Goal: Task Accomplishment & Management: Complete application form

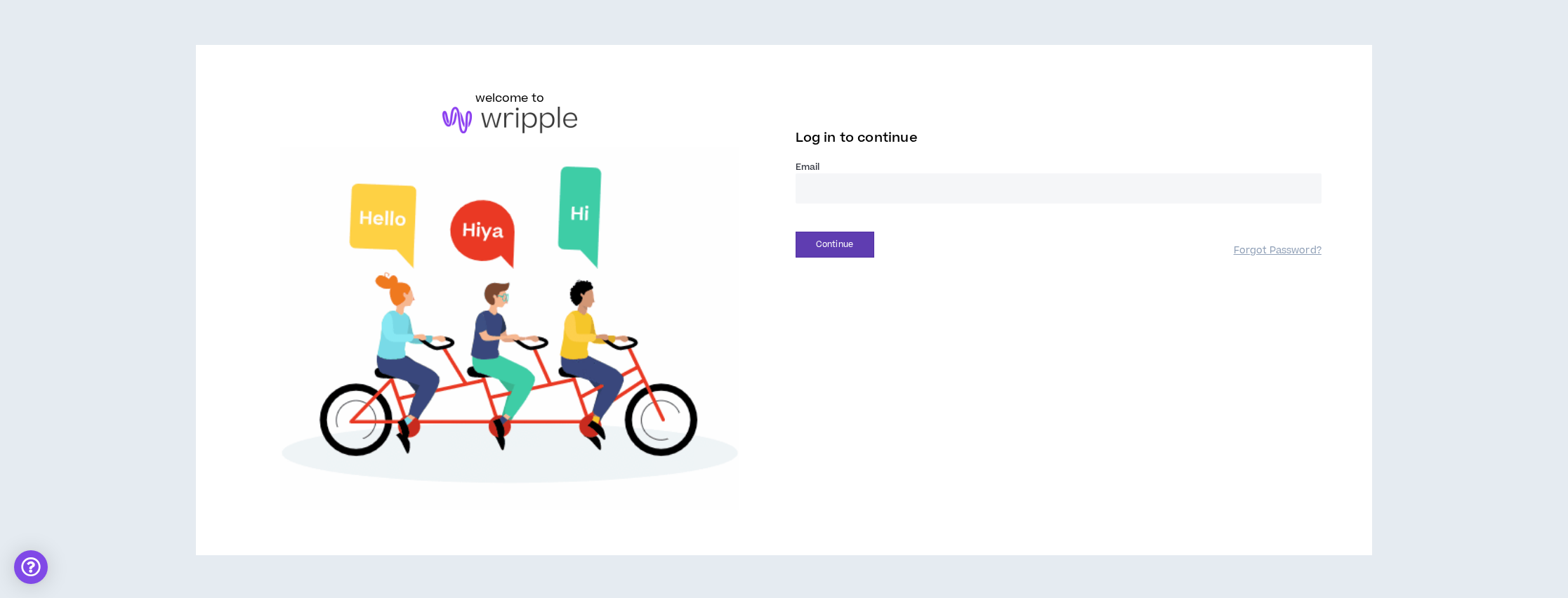
click at [863, 195] on input "email" at bounding box center [1058, 189] width 526 height 30
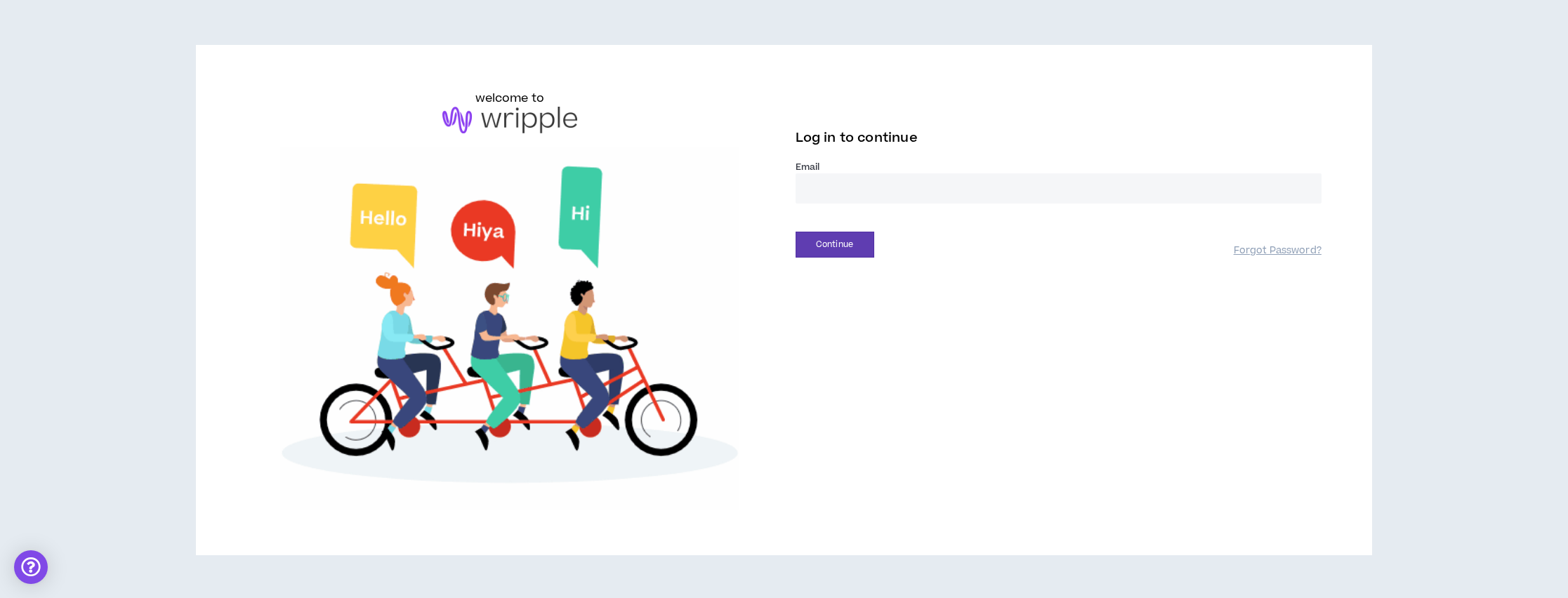
type input "**********"
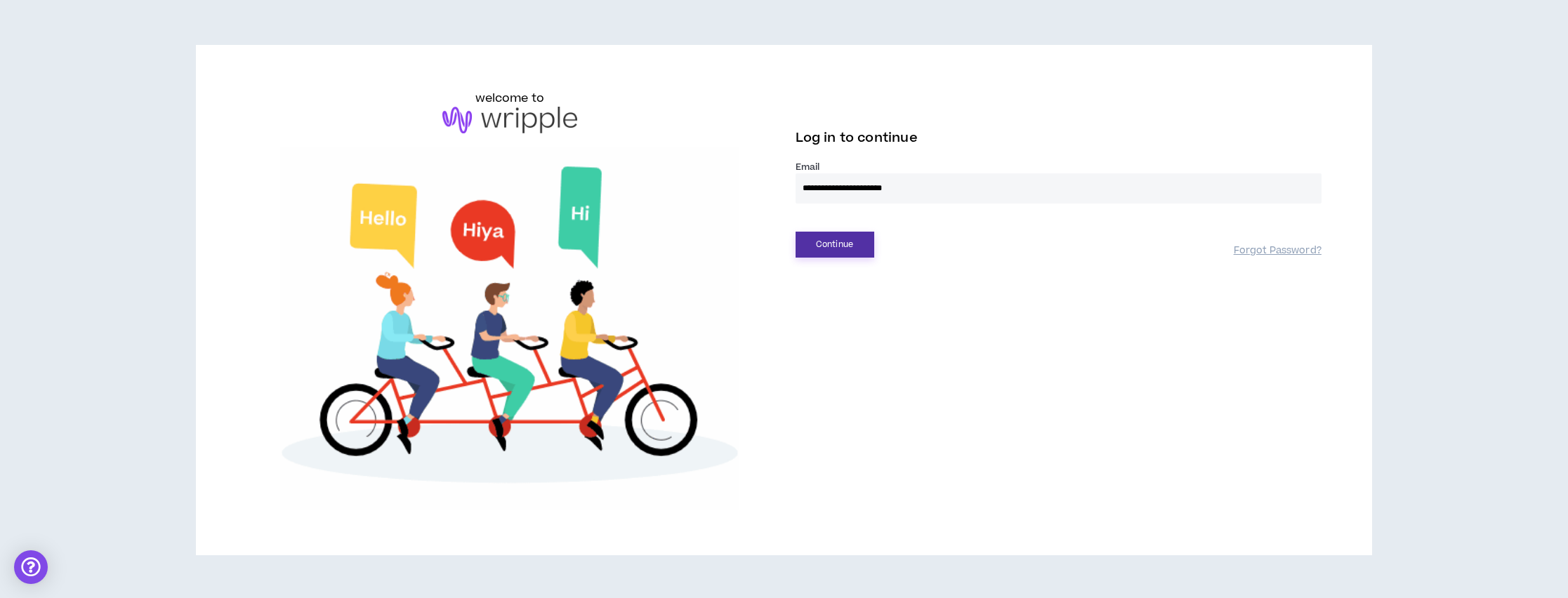
click at [830, 243] on button "Continue" at bounding box center [835, 244] width 79 height 26
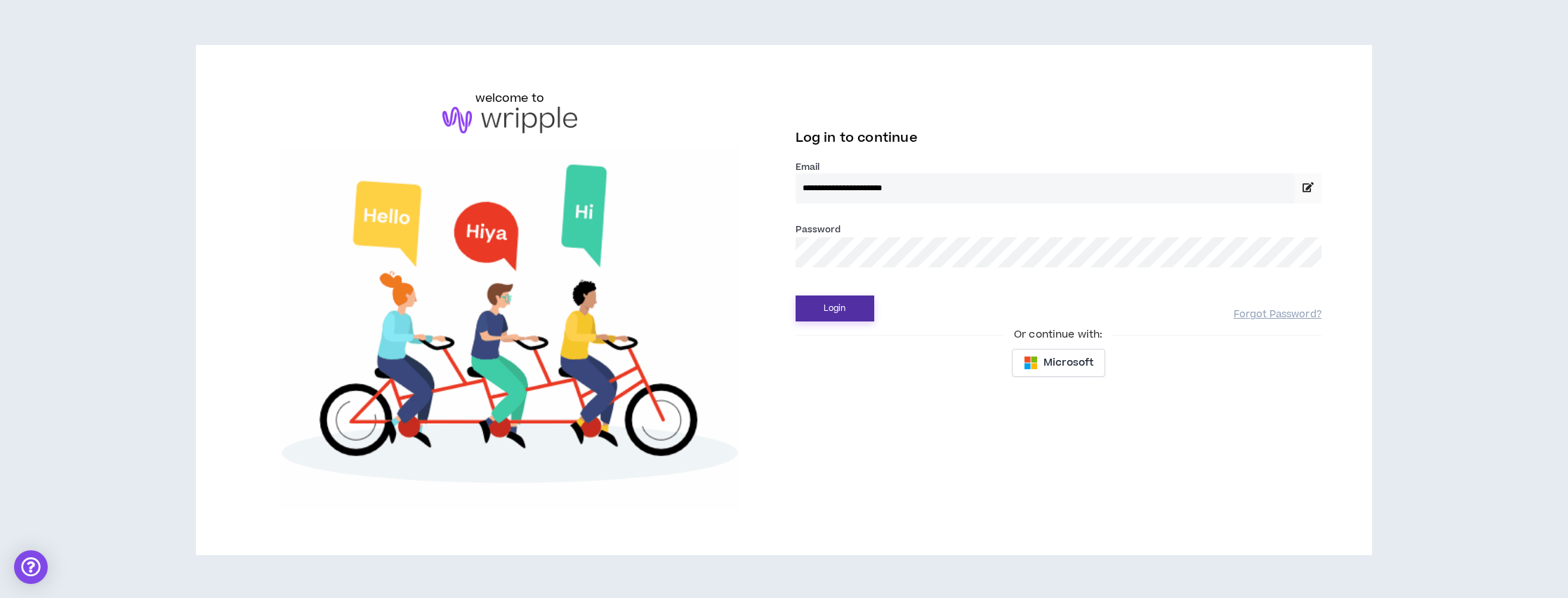
click at [846, 313] on button "Login" at bounding box center [835, 308] width 79 height 26
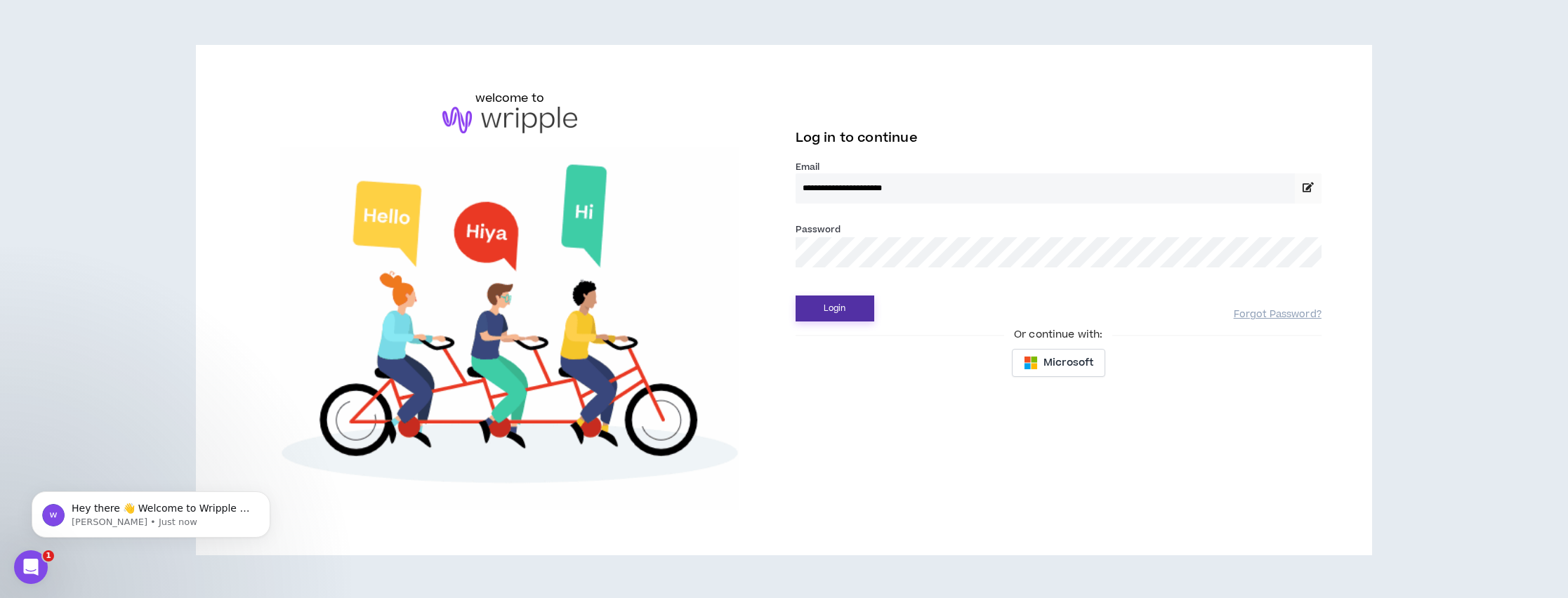
click at [844, 307] on button "Login" at bounding box center [835, 308] width 79 height 26
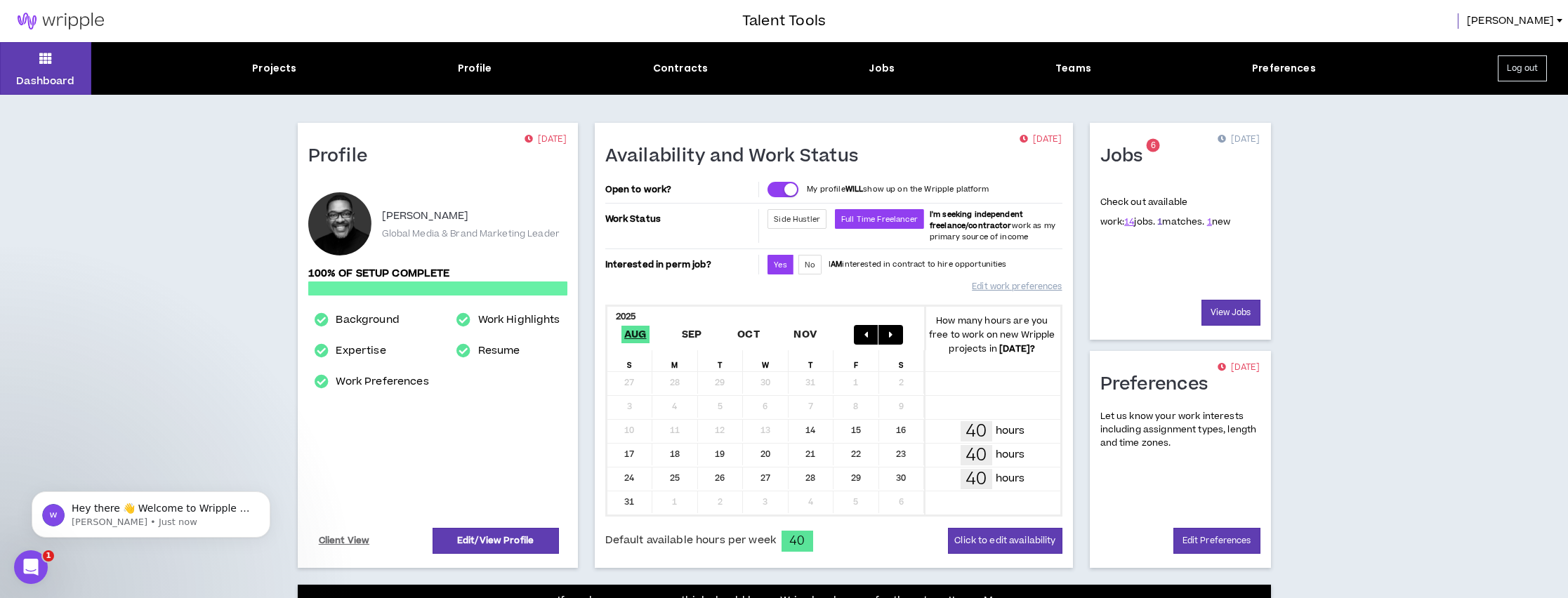
click at [1157, 222] on link "1" at bounding box center [1160, 222] width 5 height 13
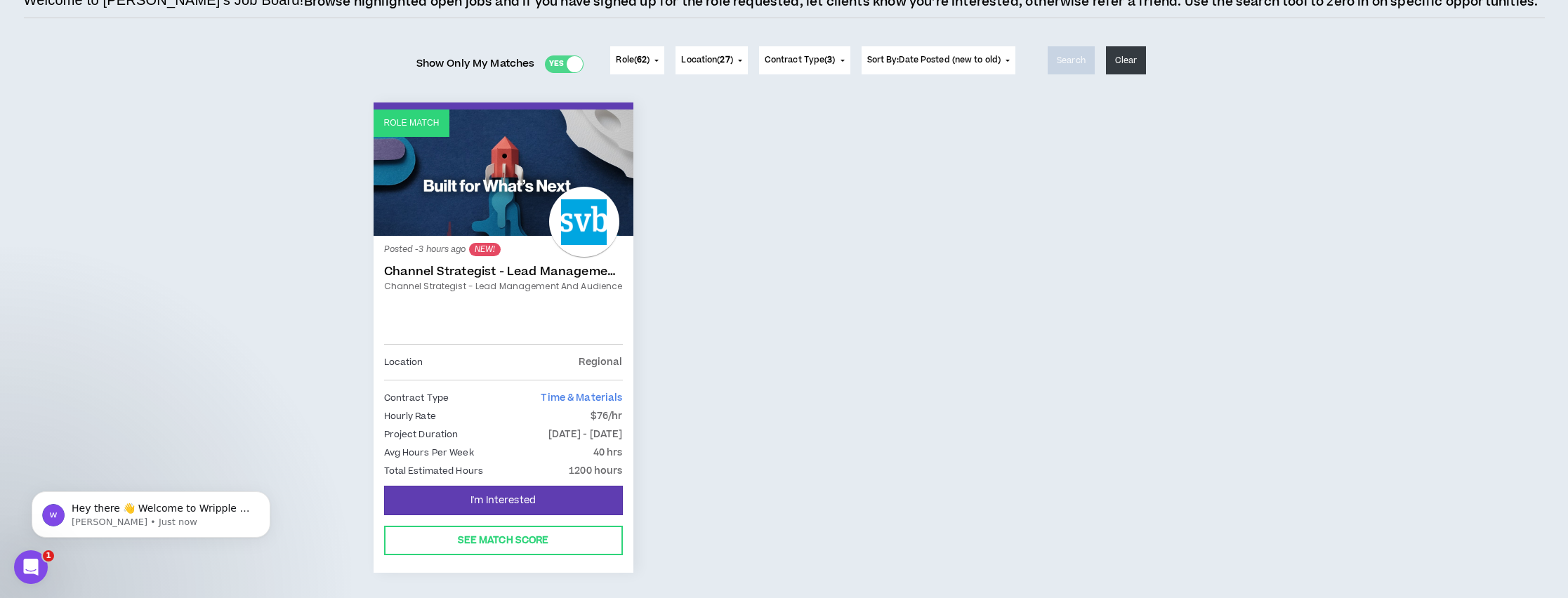
scroll to position [117, 0]
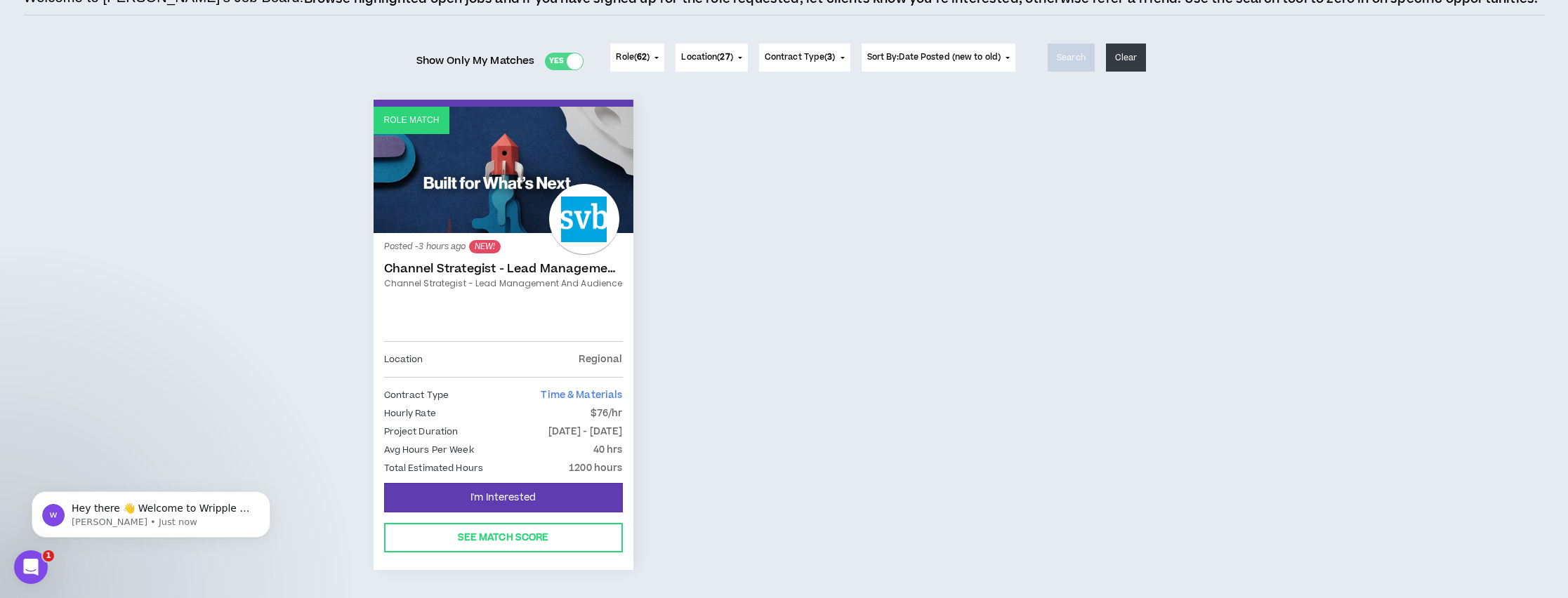
click at [473, 269] on link "Channel Strategist - Lead Management and Audience" at bounding box center [503, 269] width 239 height 14
